Goal: Task Accomplishment & Management: Use online tool/utility

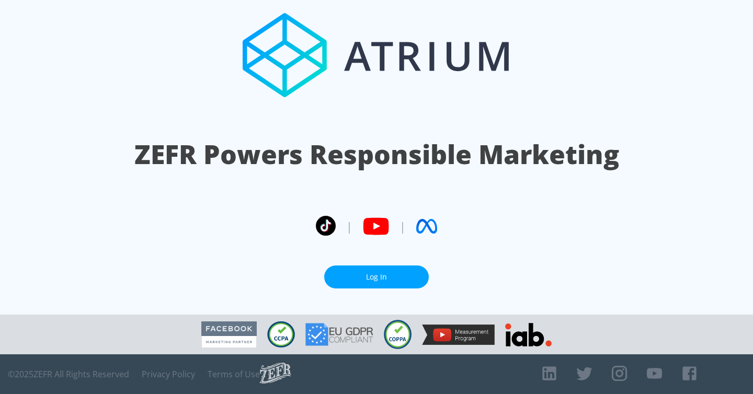
click at [398, 271] on link "Log In" at bounding box center [376, 278] width 105 height 24
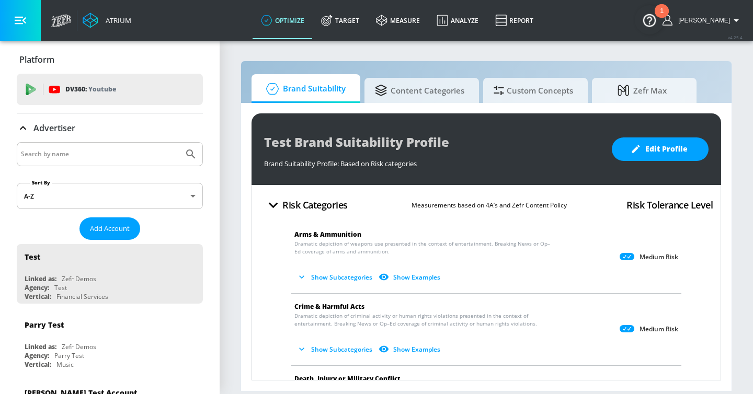
click at [138, 147] on input "Search by name" at bounding box center [100, 154] width 158 height 14
click at [137, 147] on input "Search by name" at bounding box center [100, 154] width 158 height 14
type input "mattel"
click at [179, 143] on button "Submit Search" at bounding box center [190, 154] width 23 height 23
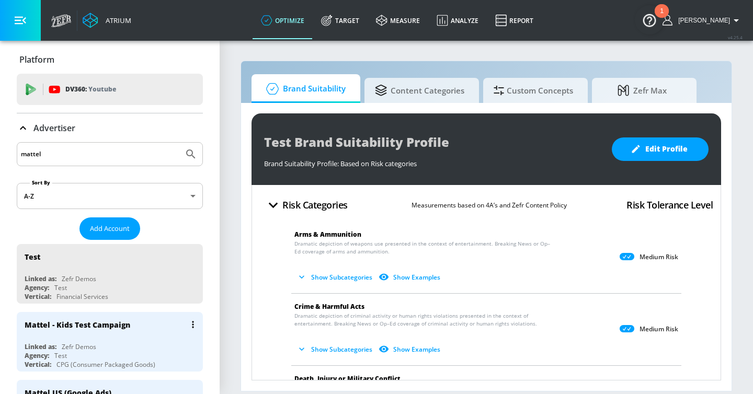
scroll to position [102, 0]
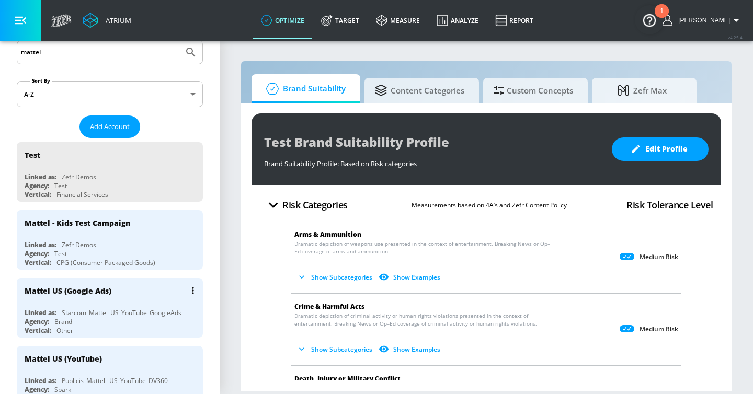
click at [130, 308] on div "Starcom_Mattel_US_YouTube_GoogleAds" at bounding box center [122, 312] width 120 height 9
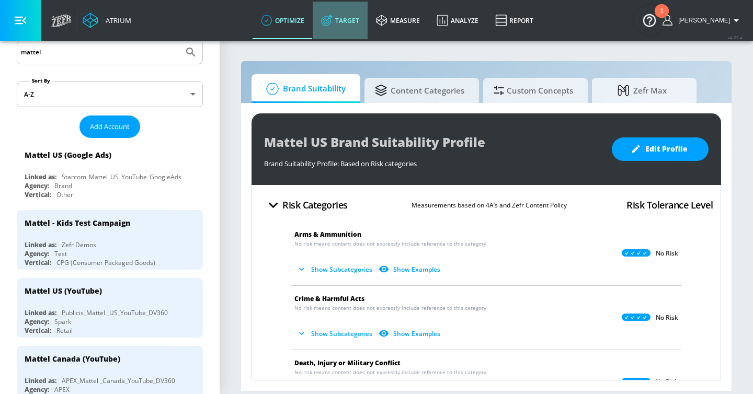
click at [366, 14] on link "Target" at bounding box center [340, 21] width 55 height 38
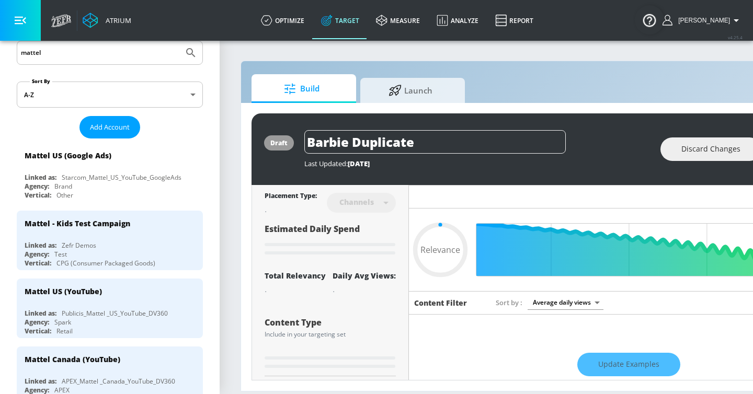
type input "0.05"
click at [400, 96] on span "Launch" at bounding box center [410, 88] width 79 height 25
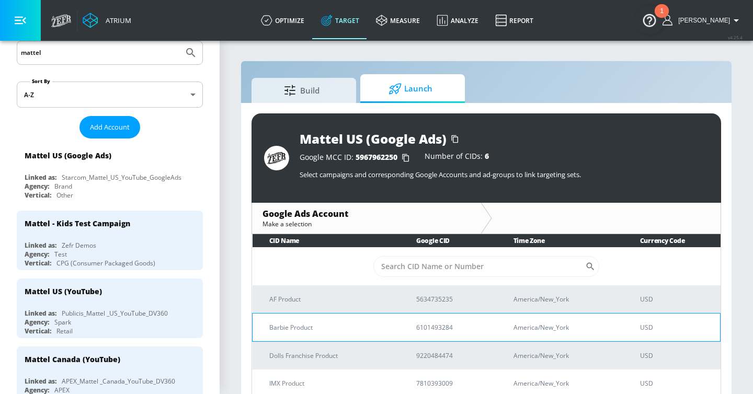
click at [345, 331] on p "Barbie Product" at bounding box center [330, 327] width 122 height 11
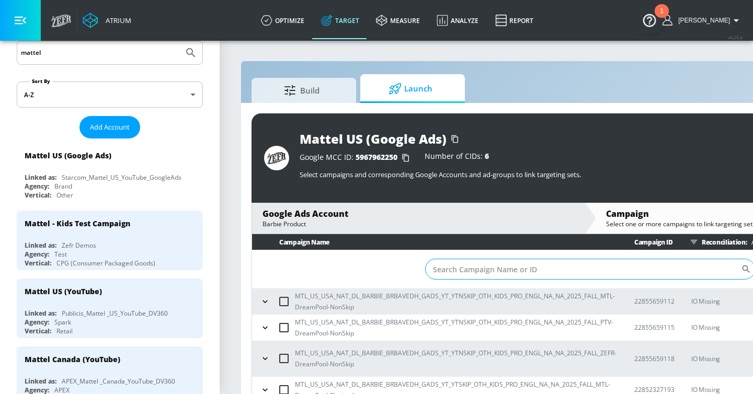
click at [440, 276] on input "Sort By" at bounding box center [582, 269] width 315 height 21
paste input "22985112463"
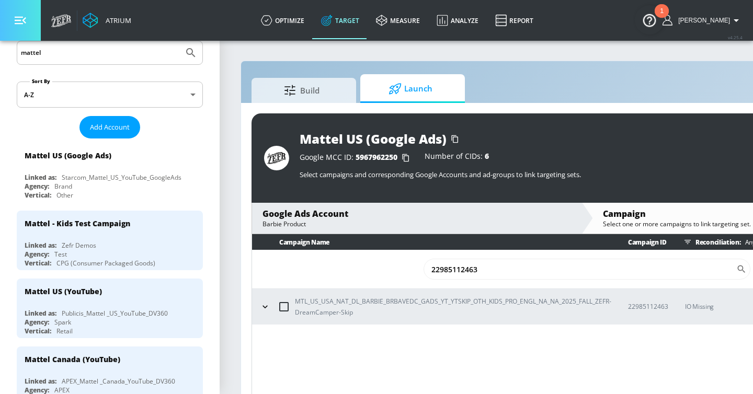
click at [7, 14] on button "button" at bounding box center [20, 20] width 41 height 41
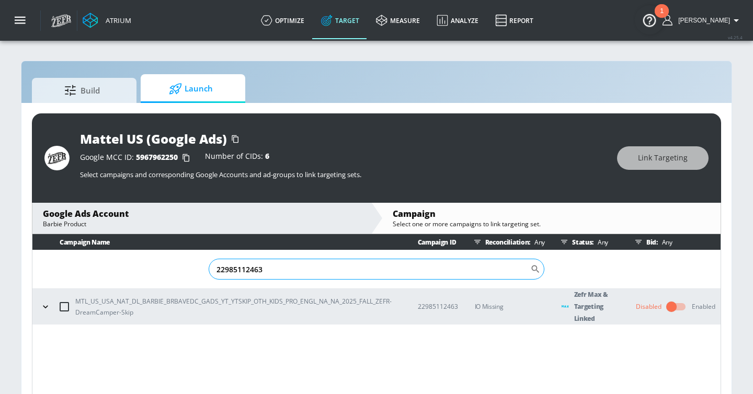
click at [399, 272] on input "22985112463" at bounding box center [370, 269] width 322 height 21
paste input "54"
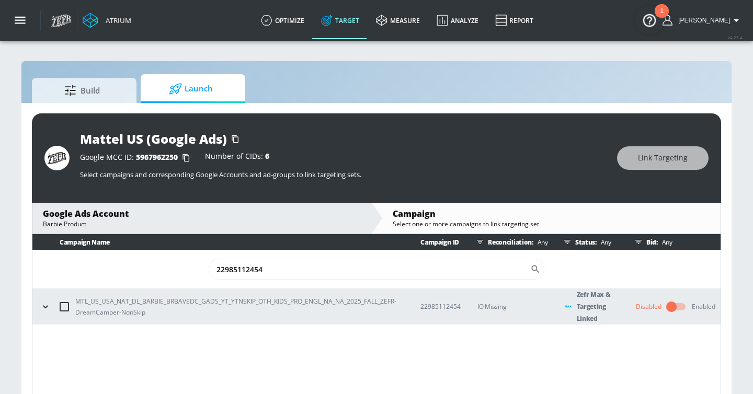
type input "22985112454"
